Goal: Transaction & Acquisition: Purchase product/service

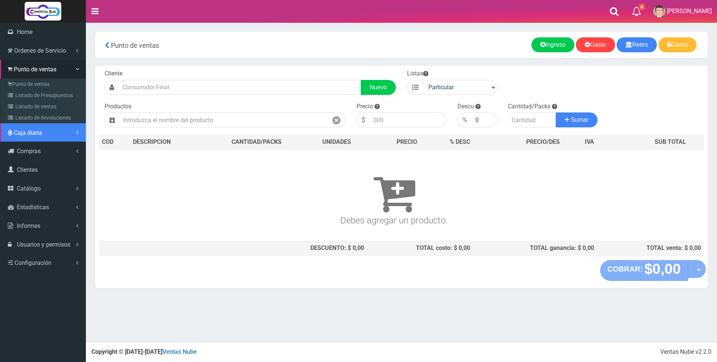
click at [21, 136] on span "Caja diaria" at bounding box center [28, 132] width 28 height 7
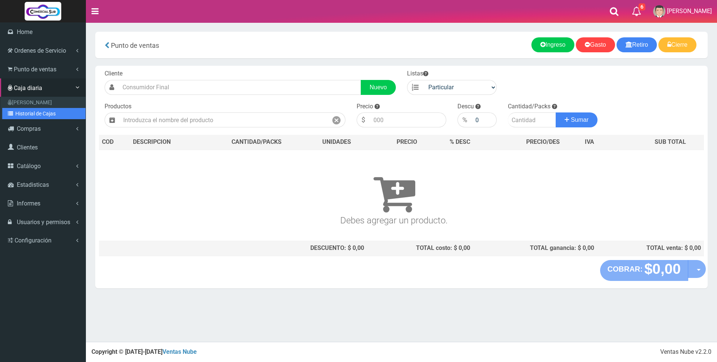
click at [23, 113] on link "Historial de Cajas" at bounding box center [43, 113] width 83 height 11
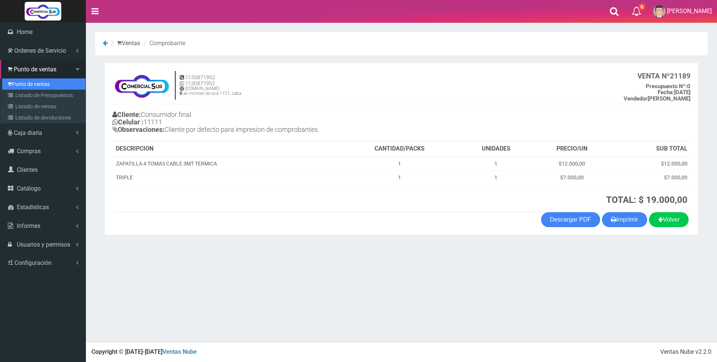
click at [36, 83] on link "Punto de ventas" at bounding box center [43, 83] width 83 height 11
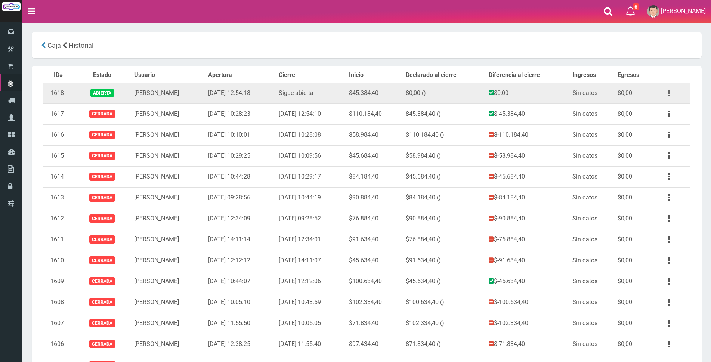
click at [669, 92] on icon "button" at bounding box center [669, 93] width 2 height 13
click at [663, 118] on link "Ver" at bounding box center [647, 111] width 59 height 16
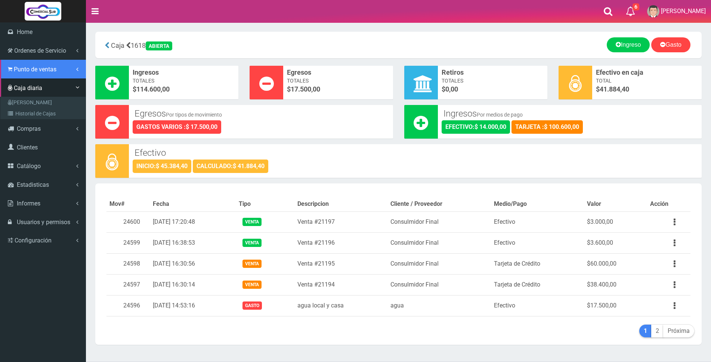
click at [24, 71] on span "Punto de ventas" at bounding box center [35, 69] width 43 height 7
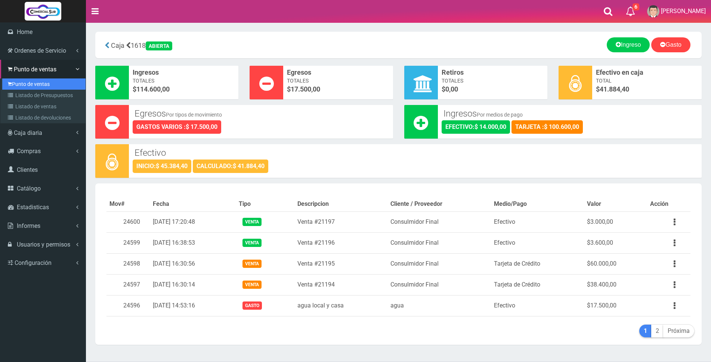
click at [24, 82] on link "Punto de ventas" at bounding box center [43, 83] width 83 height 11
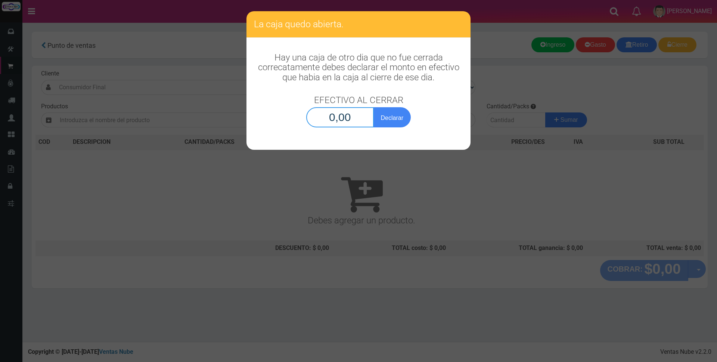
click at [343, 121] on input "0,00" at bounding box center [340, 117] width 68 height 20
type input "41.884,40"
click at [402, 117] on button "Declarar" at bounding box center [392, 117] width 37 height 20
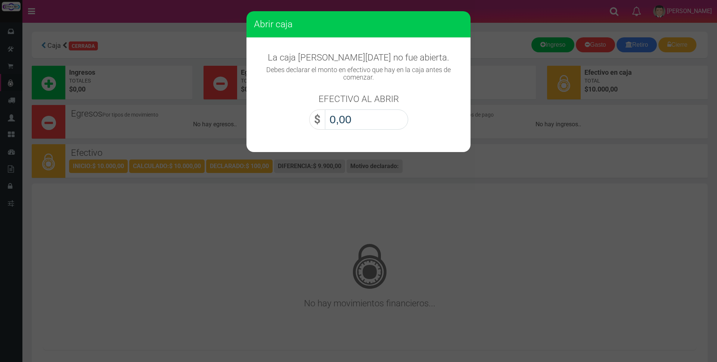
click at [374, 118] on input "0,00" at bounding box center [366, 119] width 83 height 20
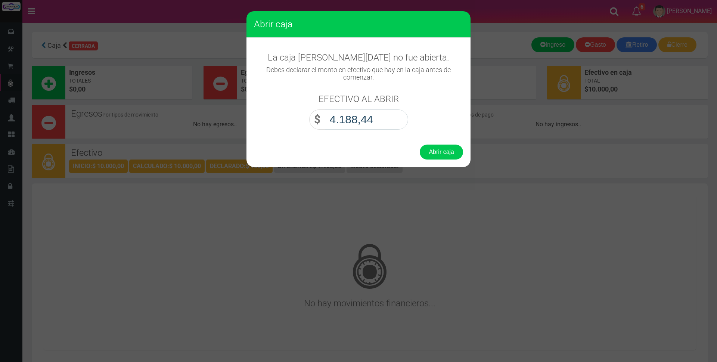
type input "41.884,40"
click at [443, 151] on button "Abrir caja" at bounding box center [441, 152] width 43 height 15
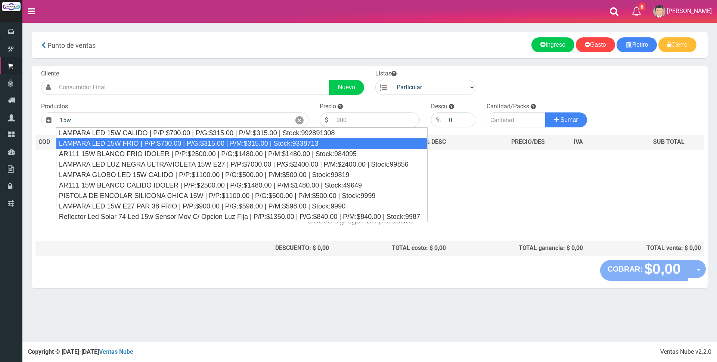
click at [167, 139] on div "LAMPARA LED 15W FRIO | P/P:$700.00 | P/G:$315.00 | P/M:$315.00 | Stock:9338713" at bounding box center [242, 143] width 372 height 11
type input "LAMPARA LED 15W FRIO | P/P:$700.00 | P/G:$315.00 | P/M:$315.00 | Stock:9338713"
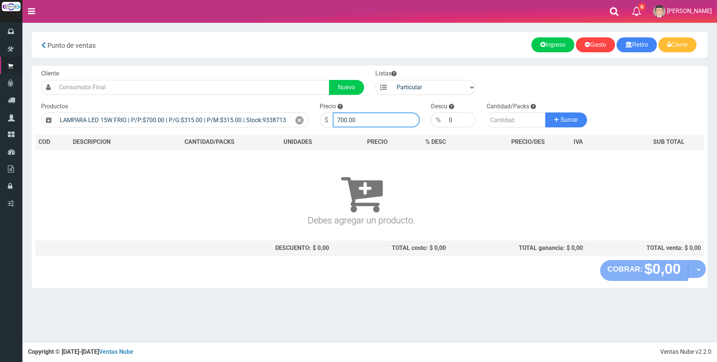
click at [380, 120] on input "700.00" at bounding box center [376, 119] width 87 height 15
type input "7"
type input "2250"
click at [507, 123] on input "number" at bounding box center [516, 119] width 59 height 15
type input "4"
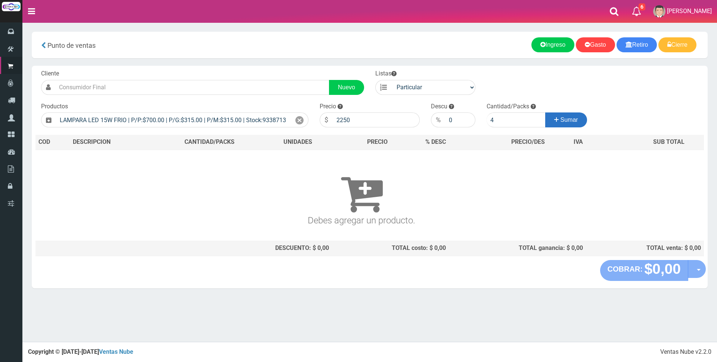
click at [580, 121] on button "Sumar" at bounding box center [567, 119] width 42 height 15
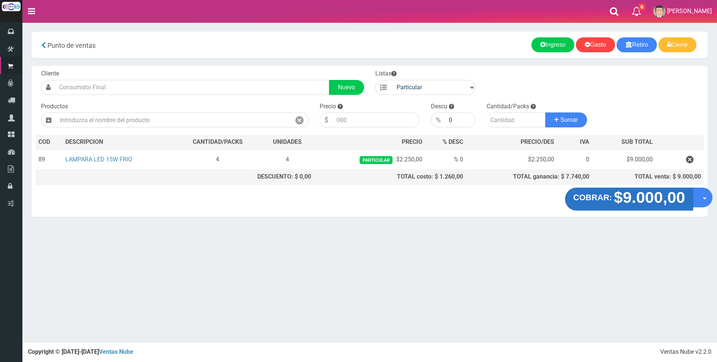
click at [622, 195] on strong "$9.000,00" at bounding box center [649, 198] width 71 height 18
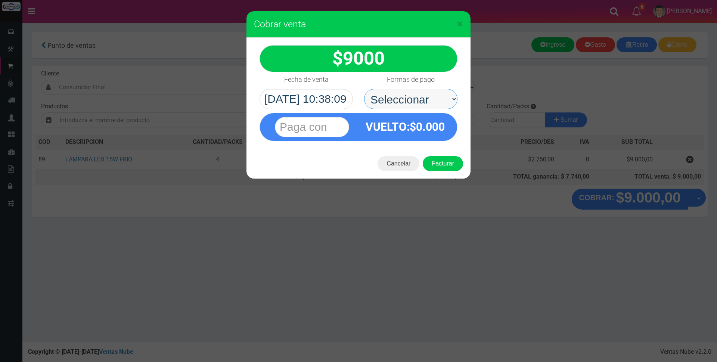
click at [417, 100] on select "Seleccionar Efectivo Tarjeta de Crédito Depósito Débito" at bounding box center [410, 99] width 93 height 20
select select "Efectivo"
click at [364, 89] on select "Seleccionar Efectivo Tarjeta de Crédito Depósito Débito" at bounding box center [410, 99] width 93 height 20
click at [328, 129] on input "text" at bounding box center [312, 127] width 74 height 20
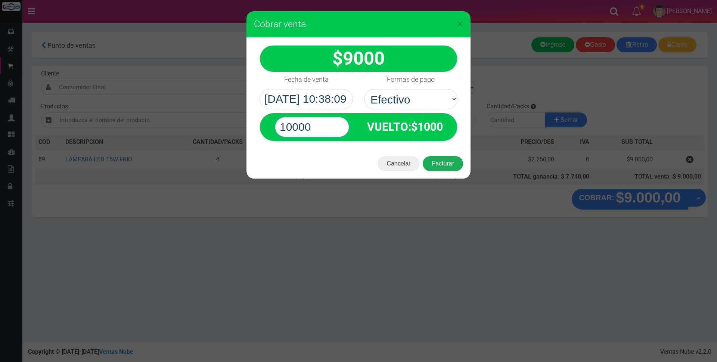
type input "10000"
click at [443, 163] on button "Facturar" at bounding box center [443, 163] width 40 height 15
